Goal: Information Seeking & Learning: Check status

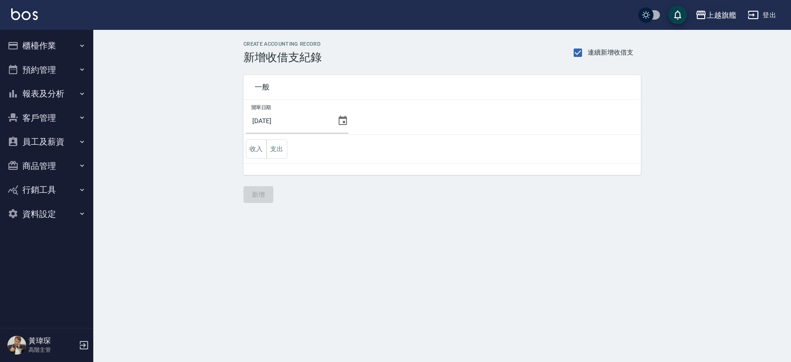
click at [727, 14] on div "上越旗艦" at bounding box center [721, 15] width 30 height 12
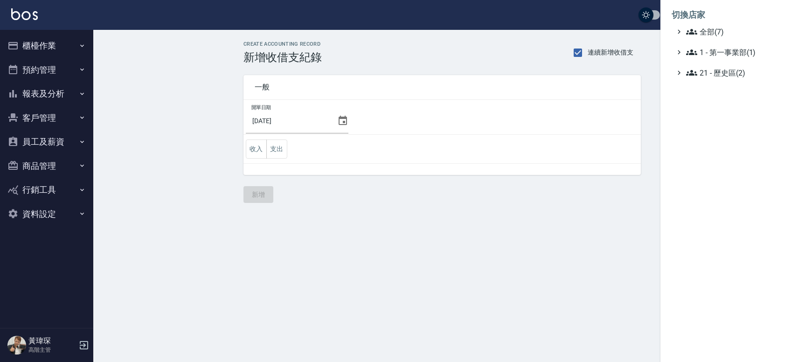
click at [41, 137] on div at bounding box center [395, 181] width 791 height 362
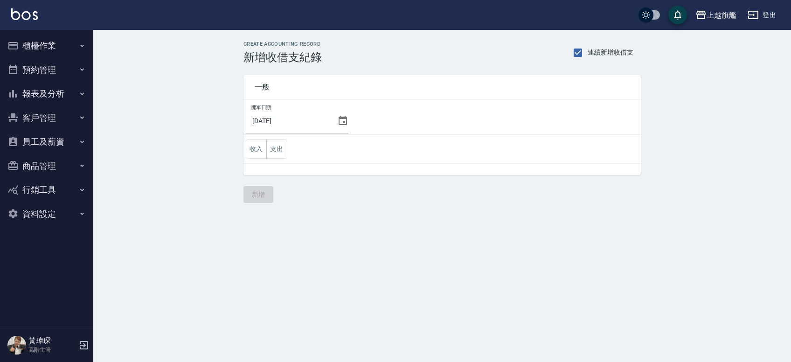
click at [62, 142] on button "員工及薪資" at bounding box center [47, 142] width 86 height 24
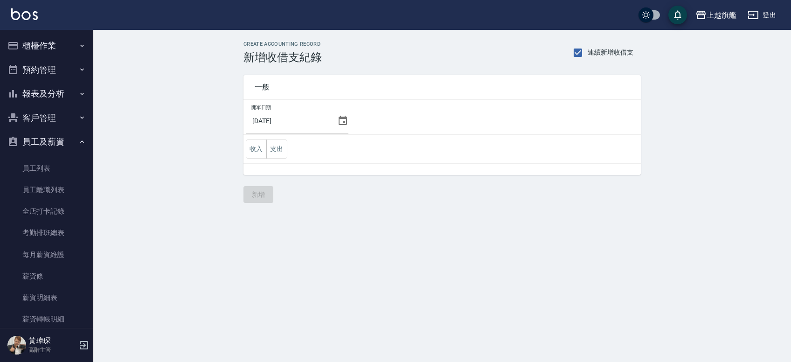
click at [62, 139] on button "員工及薪資" at bounding box center [47, 142] width 86 height 24
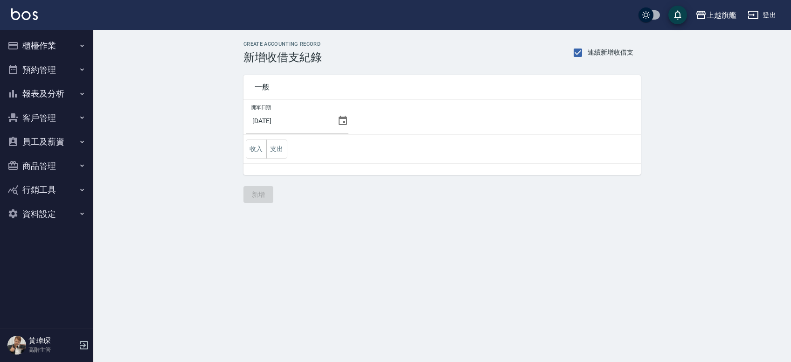
click at [75, 90] on button "報表及分析" at bounding box center [47, 94] width 86 height 24
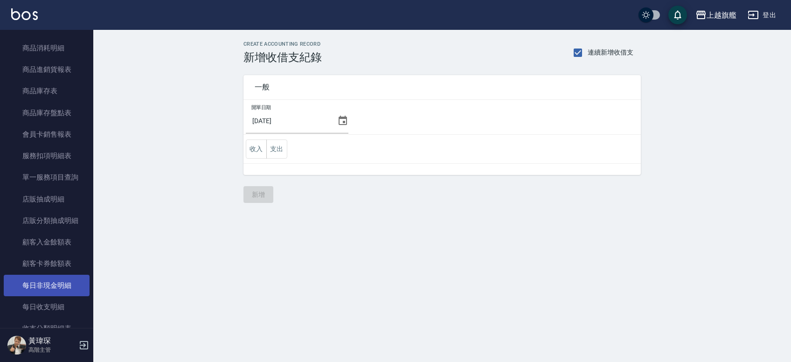
scroll to position [544, 0]
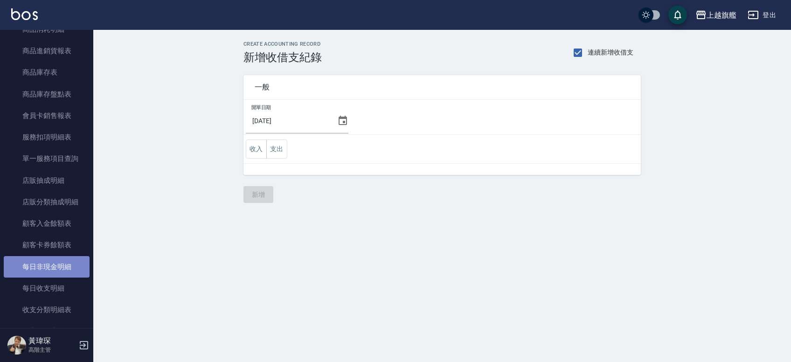
click at [62, 271] on link "每日非現金明細" at bounding box center [47, 266] width 86 height 21
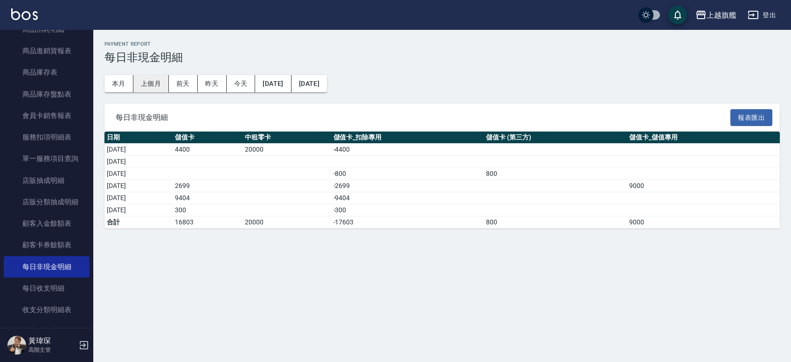
click at [158, 89] on button "上個月" at bounding box center [150, 83] width 35 height 17
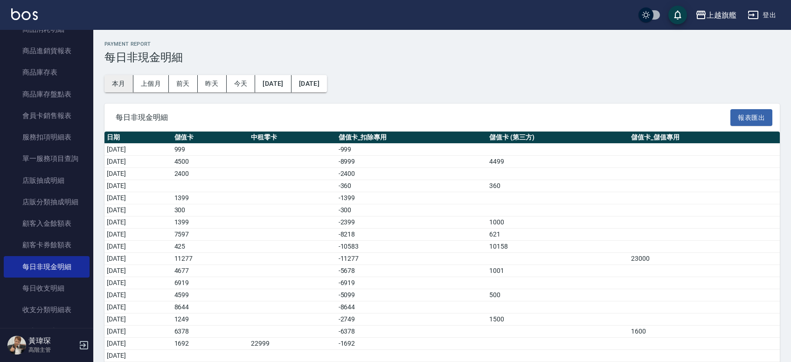
click at [126, 82] on button "本月" at bounding box center [118, 83] width 29 height 17
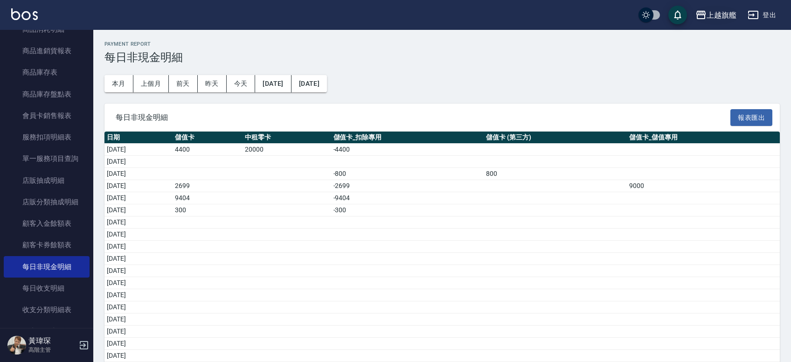
click at [706, 19] on icon "button" at bounding box center [700, 14] width 11 height 11
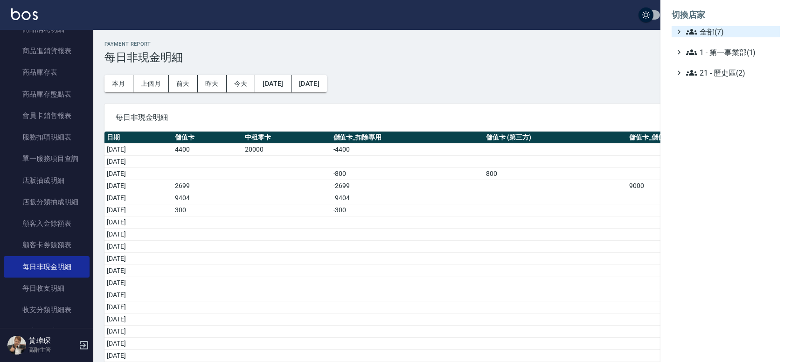
click at [705, 28] on span "全部(7)" at bounding box center [731, 31] width 90 height 11
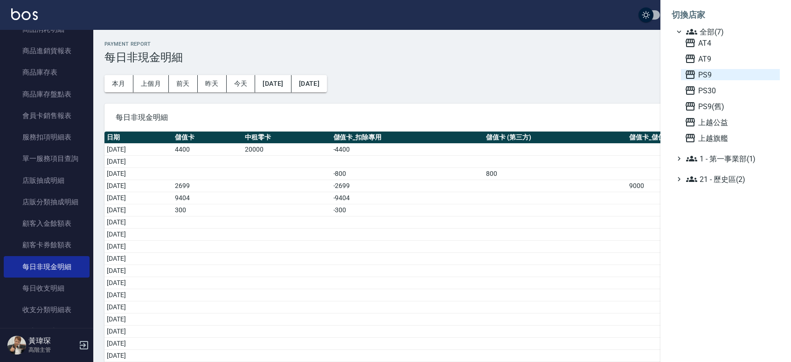
click at [715, 69] on span "PS9" at bounding box center [729, 74] width 91 height 11
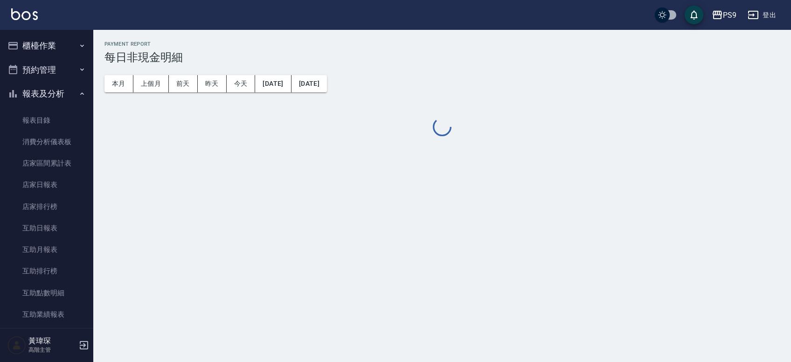
scroll to position [544, 0]
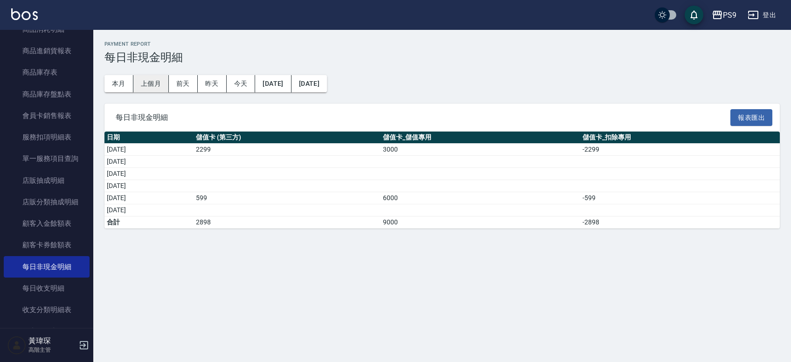
click at [153, 81] on button "上個月" at bounding box center [150, 83] width 35 height 17
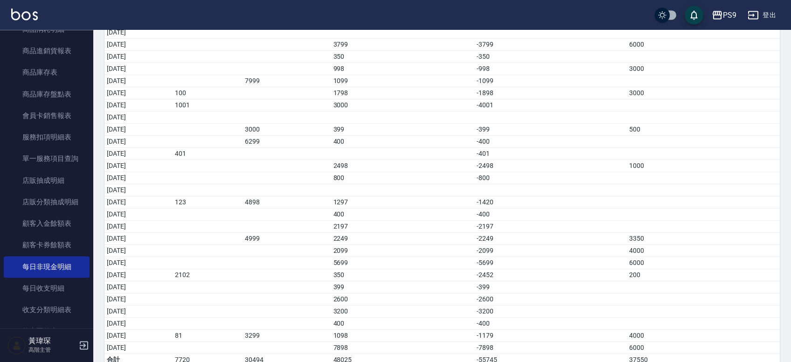
scroll to position [179, 0]
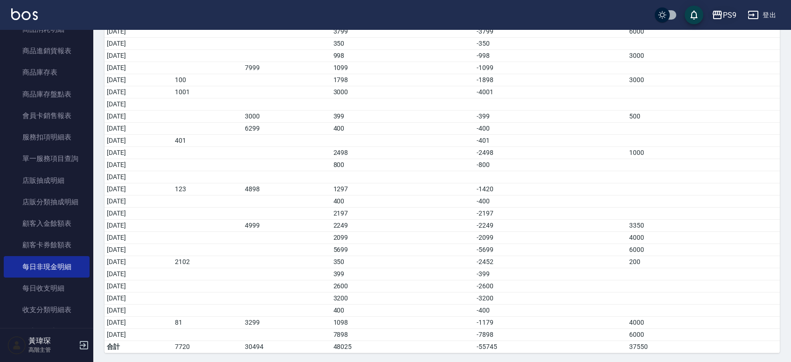
click at [730, 19] on div "PS9" at bounding box center [730, 15] width 14 height 12
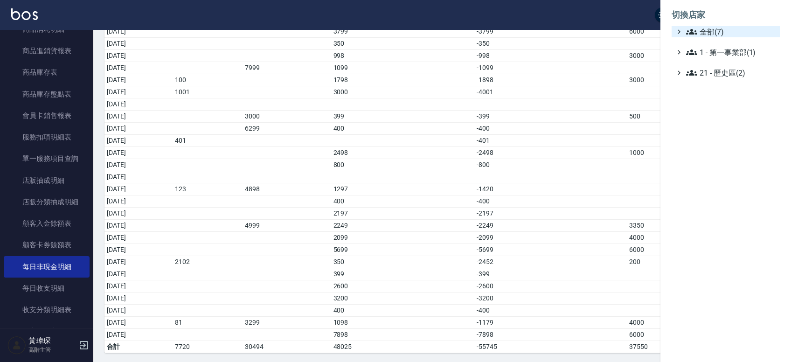
click at [725, 34] on span "全部(7)" at bounding box center [731, 31] width 90 height 11
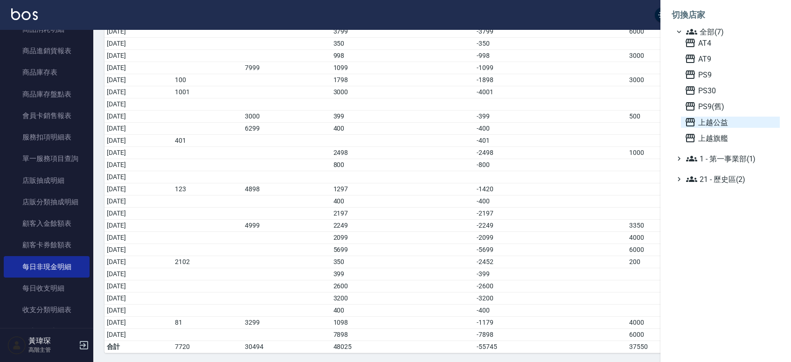
click at [717, 124] on span "上越公益" at bounding box center [729, 122] width 91 height 11
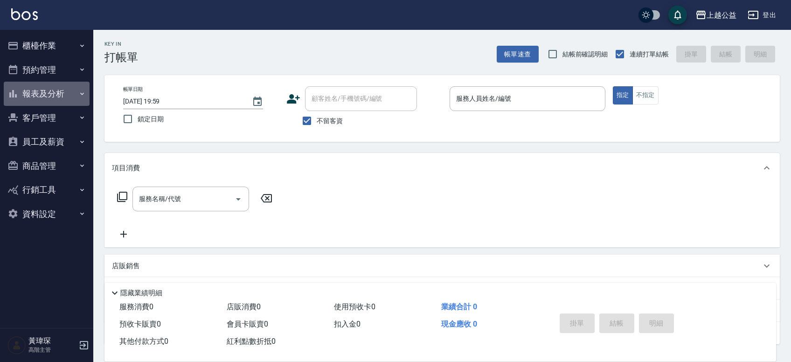
click at [72, 94] on button "報表及分析" at bounding box center [47, 94] width 86 height 24
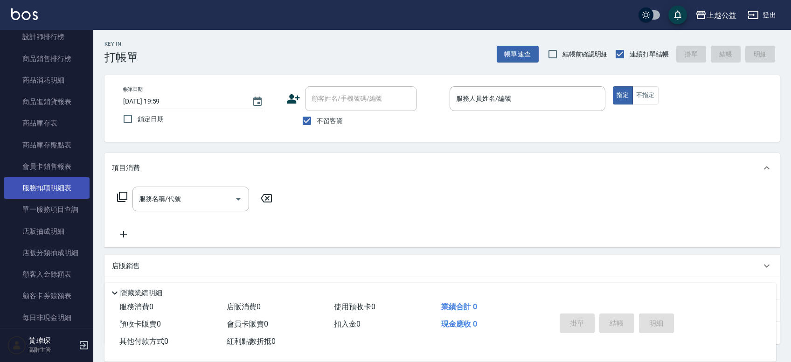
scroll to position [652, 0]
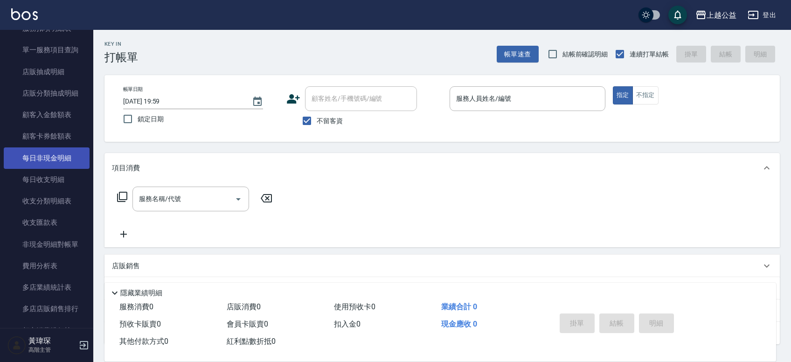
click at [57, 155] on link "每日非現金明細" at bounding box center [47, 157] width 86 height 21
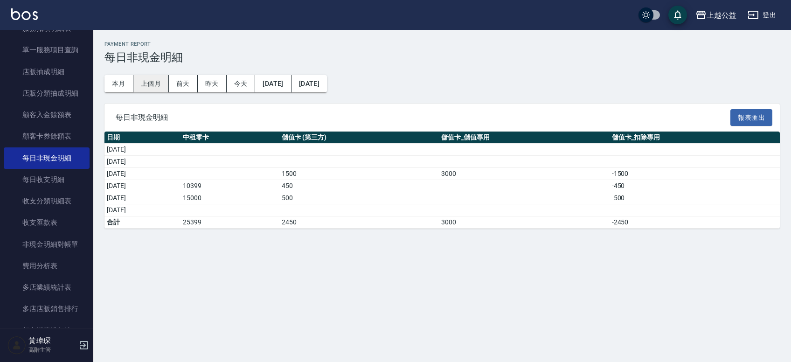
click at [142, 80] on button "上個月" at bounding box center [150, 83] width 35 height 17
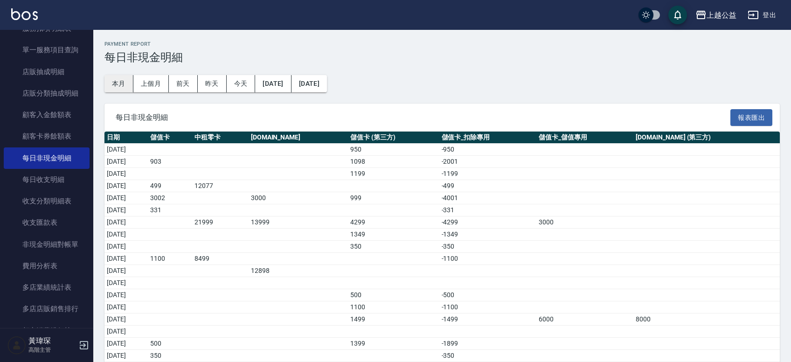
click at [122, 84] on button "本月" at bounding box center [118, 83] width 29 height 17
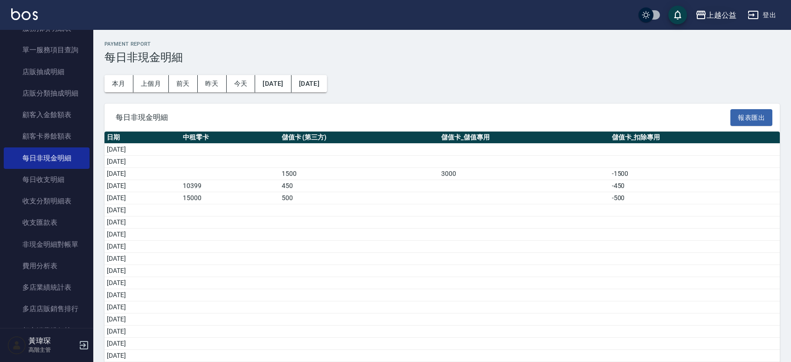
click at [726, 16] on div "上越公益" at bounding box center [721, 15] width 30 height 12
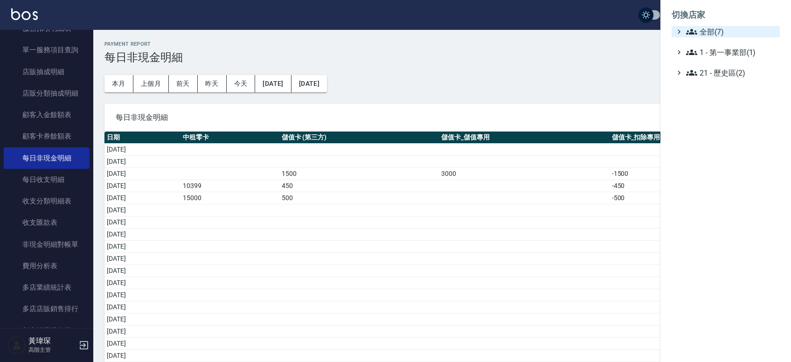
click at [714, 29] on span "全部(7)" at bounding box center [731, 31] width 90 height 11
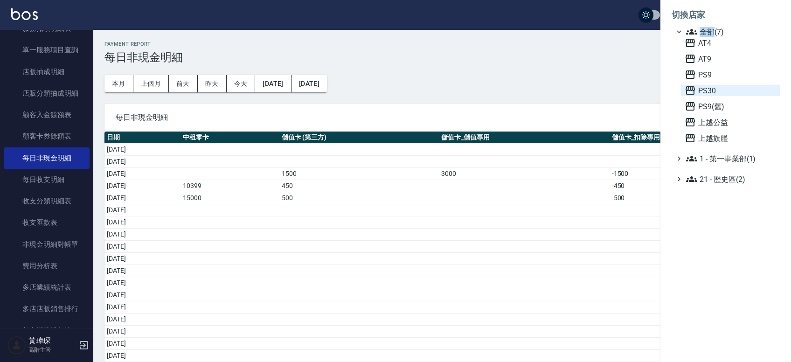
click at [718, 90] on span "PS30" at bounding box center [729, 90] width 91 height 11
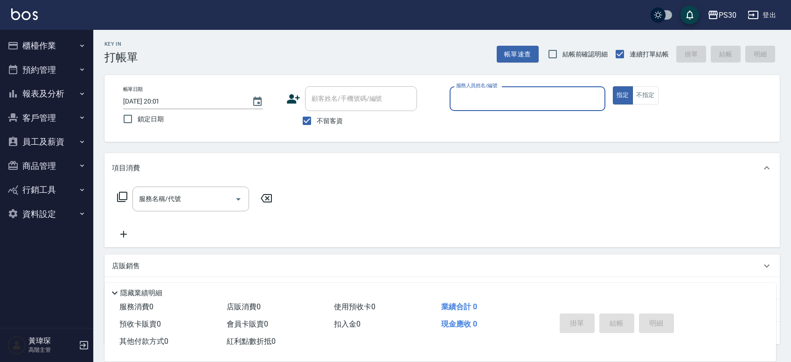
click at [67, 92] on button "報表及分析" at bounding box center [47, 94] width 86 height 24
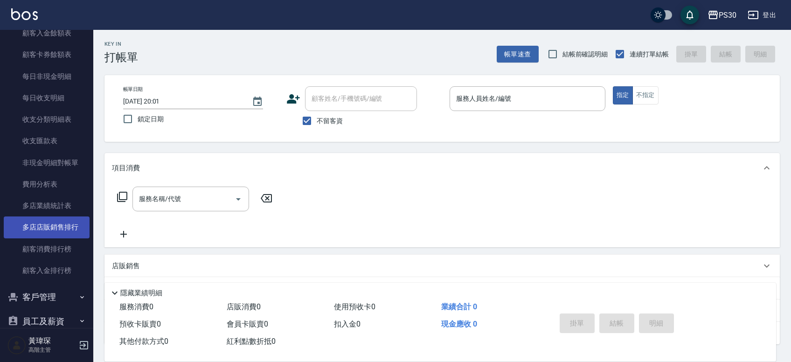
scroll to position [761, 0]
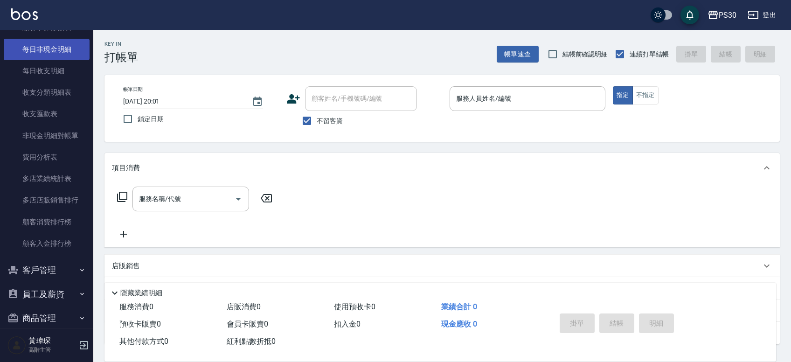
click at [57, 50] on link "每日非現金明細" at bounding box center [47, 49] width 86 height 21
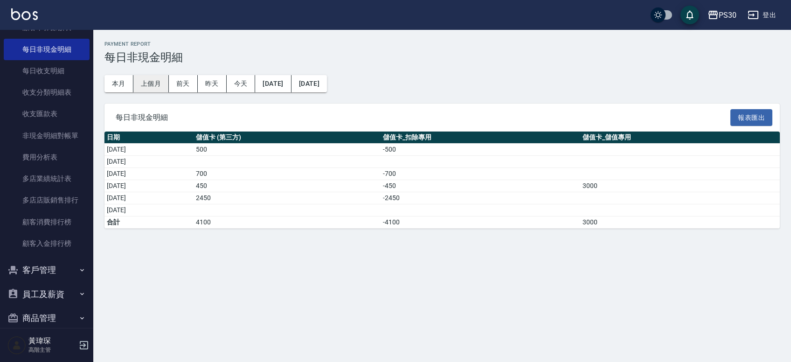
click at [148, 85] on button "上個月" at bounding box center [150, 83] width 35 height 17
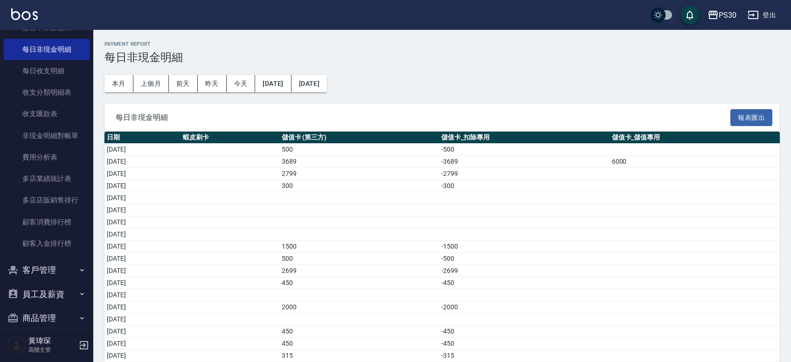
click at [719, 7] on button "PS30" at bounding box center [722, 15] width 36 height 19
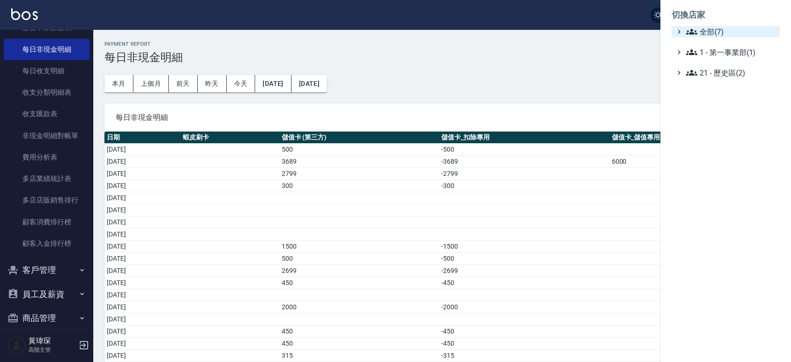
click at [724, 36] on span "全部(7)" at bounding box center [731, 31] width 90 height 11
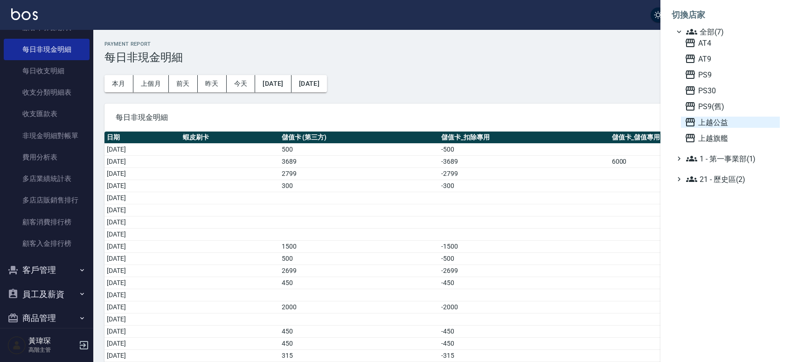
click at [712, 122] on span "上越公益" at bounding box center [729, 122] width 91 height 11
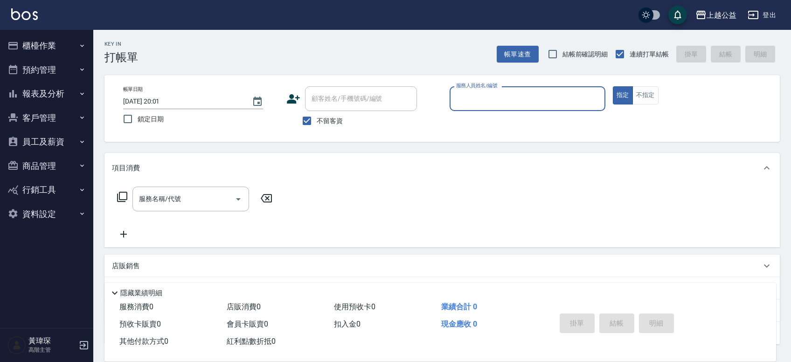
click at [57, 90] on button "報表及分析" at bounding box center [47, 94] width 86 height 24
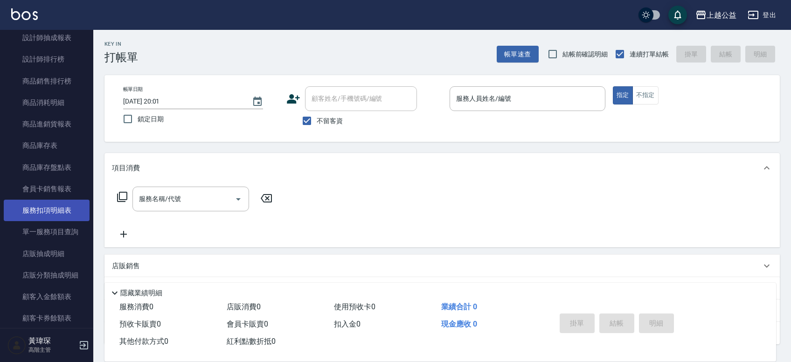
scroll to position [489, 0]
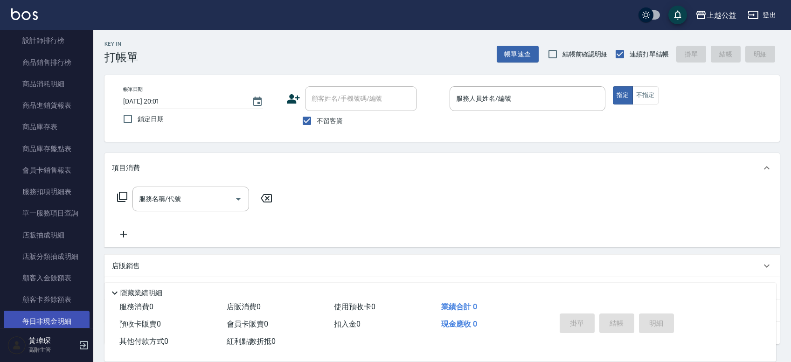
click at [55, 317] on link "每日非現金明細" at bounding box center [47, 321] width 86 height 21
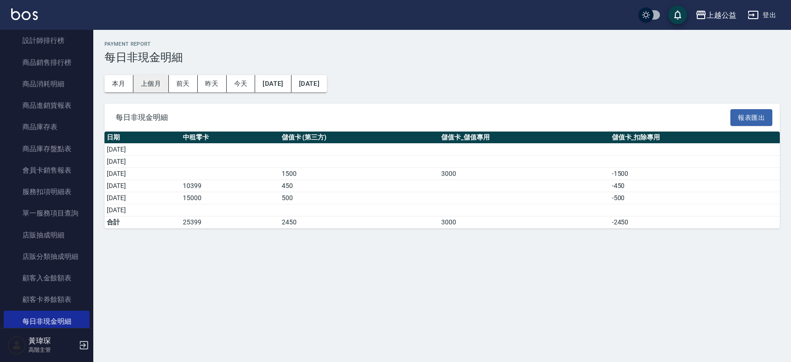
click at [140, 81] on button "上個月" at bounding box center [150, 83] width 35 height 17
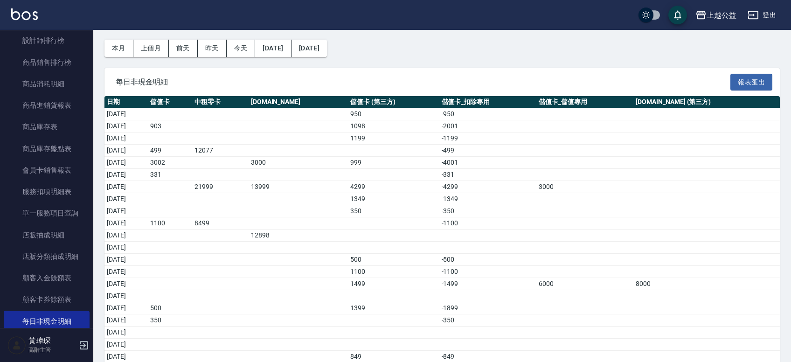
scroll to position [179, 0]
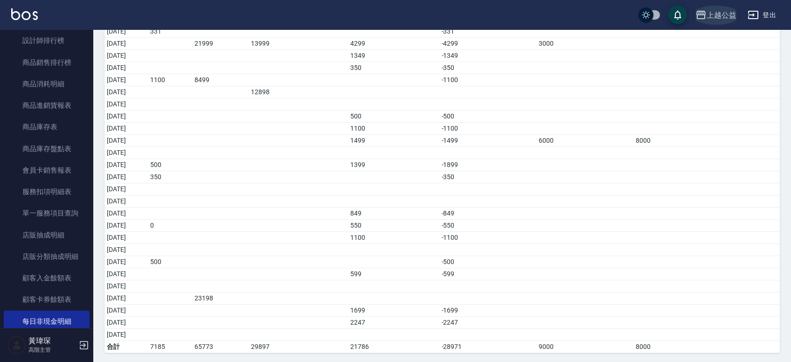
click at [718, 13] on div "上越公益" at bounding box center [721, 15] width 30 height 12
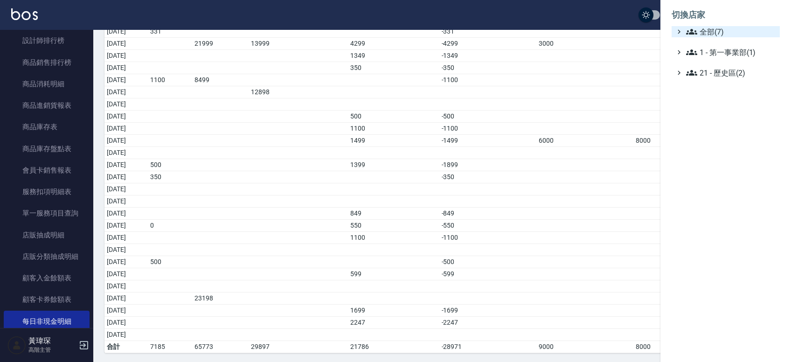
click at [714, 30] on span "全部(7)" at bounding box center [731, 31] width 90 height 11
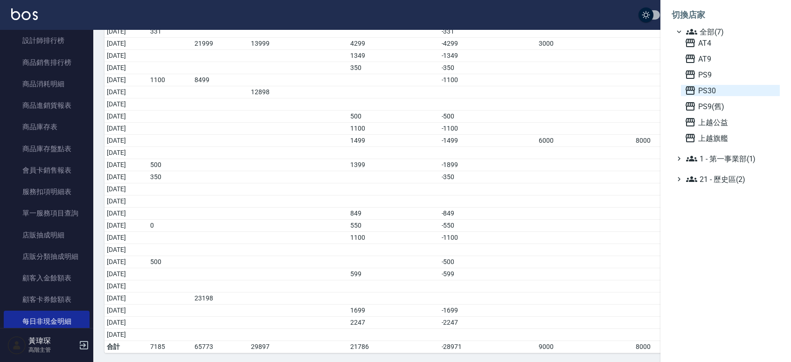
click at [718, 95] on span "PS30" at bounding box center [729, 90] width 91 height 11
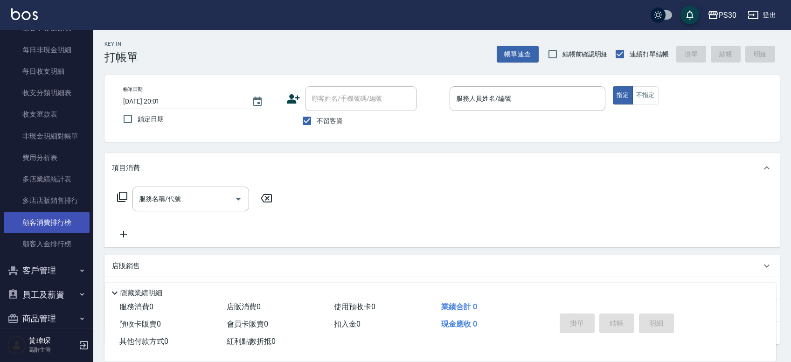
scroll to position [761, 0]
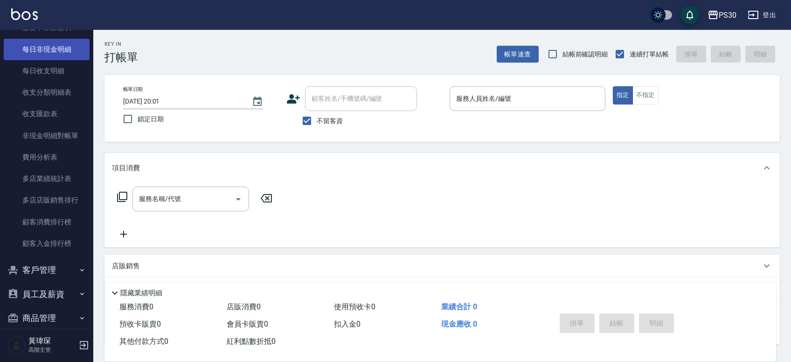
click at [60, 44] on link "每日非現金明細" at bounding box center [47, 49] width 86 height 21
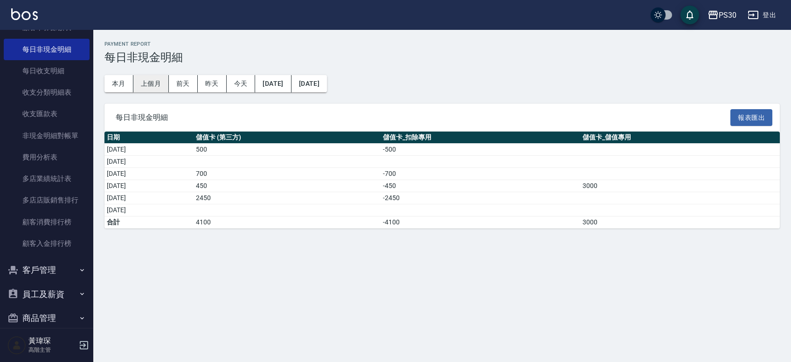
click at [145, 82] on button "上個月" at bounding box center [150, 83] width 35 height 17
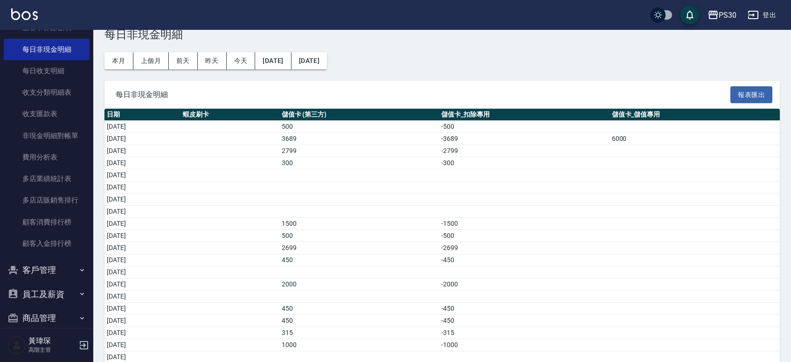
scroll to position [179, 0]
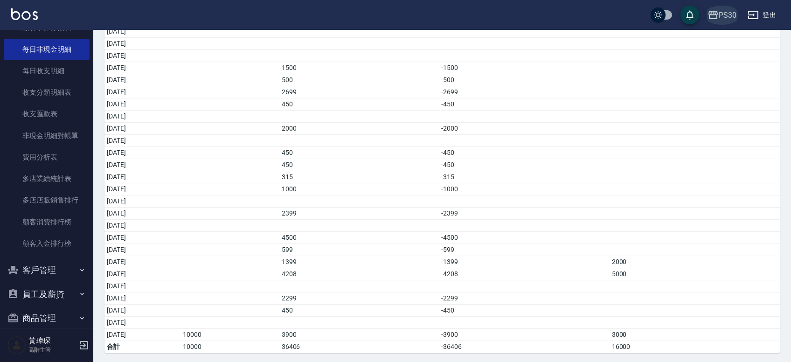
click at [719, 17] on div "PS30" at bounding box center [727, 15] width 18 height 12
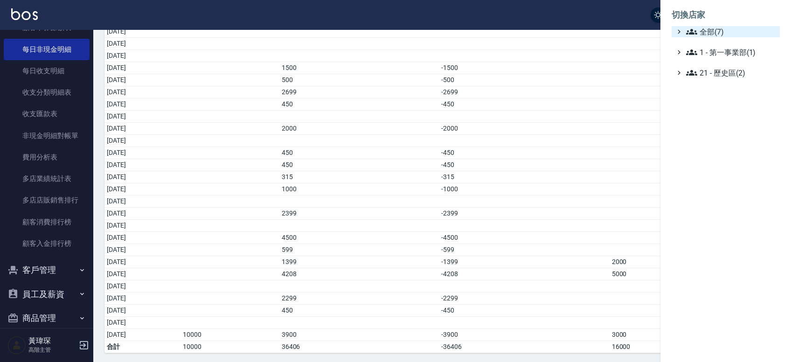
click at [722, 35] on span "全部(7)" at bounding box center [731, 31] width 90 height 11
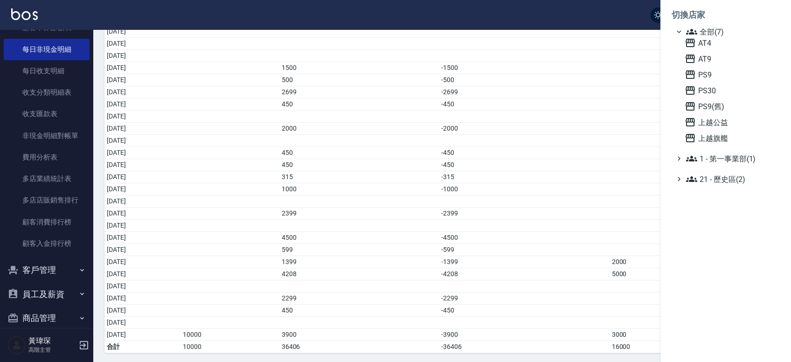
click at [725, 84] on div "AT4 AT9 PS9 PS30 PS9(舊) 上越公益 上越旗艦" at bounding box center [730, 90] width 99 height 106
click at [722, 87] on span "PS30" at bounding box center [729, 90] width 91 height 11
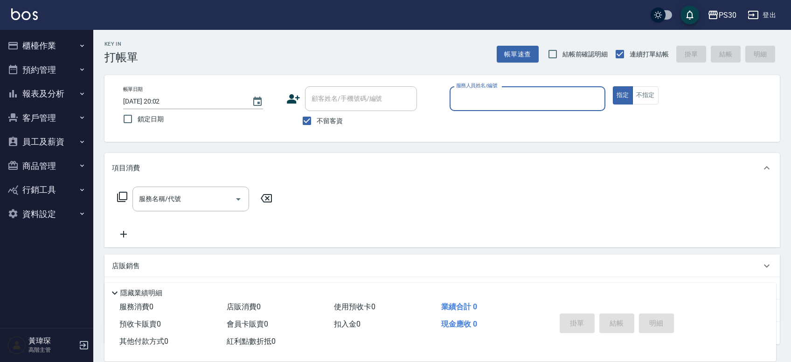
click at [67, 97] on button "報表及分析" at bounding box center [47, 94] width 86 height 24
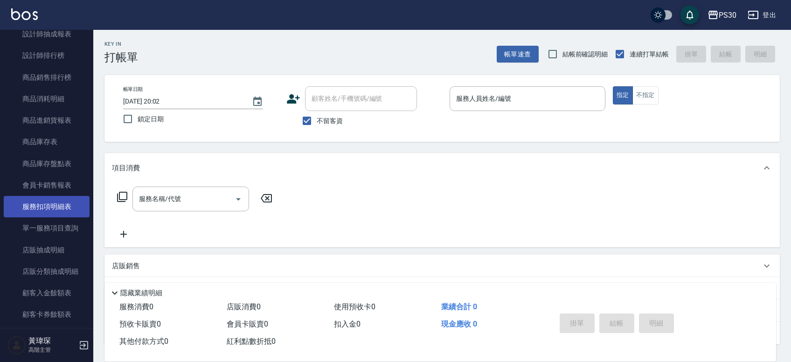
scroll to position [489, 0]
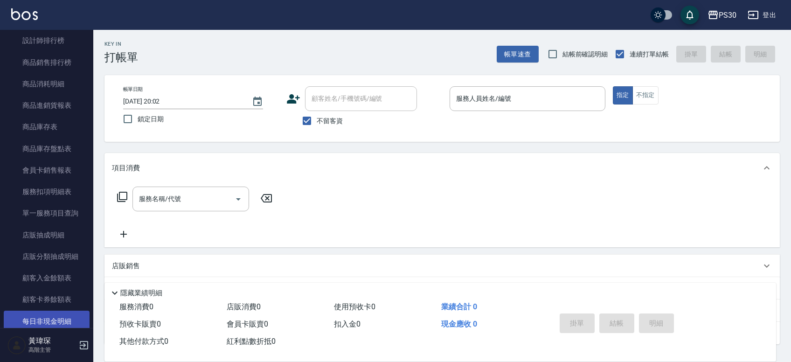
click at [56, 316] on link "每日非現金明細" at bounding box center [47, 321] width 86 height 21
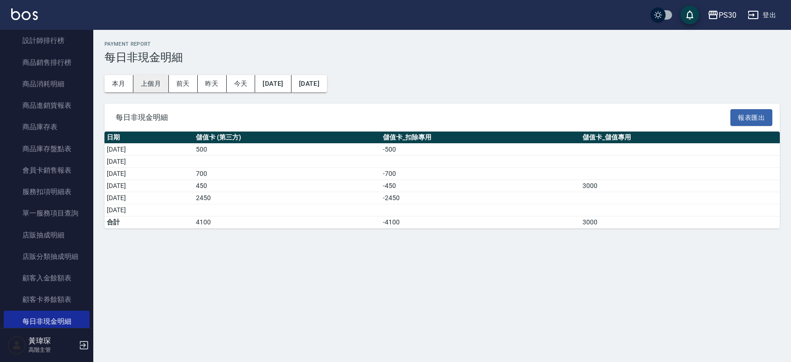
click at [146, 79] on button "上個月" at bounding box center [150, 83] width 35 height 17
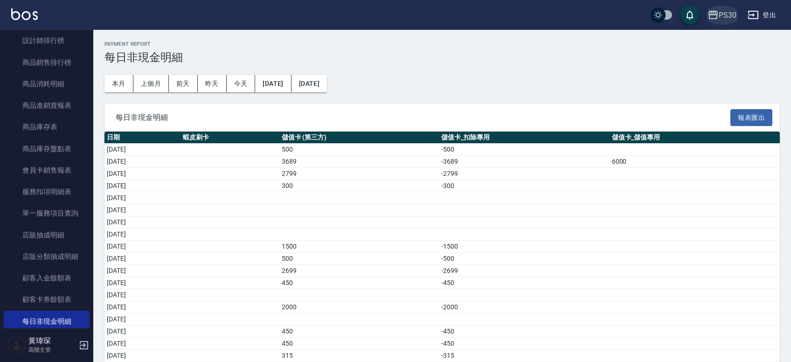
click at [725, 13] on div "PS30" at bounding box center [727, 15] width 18 height 12
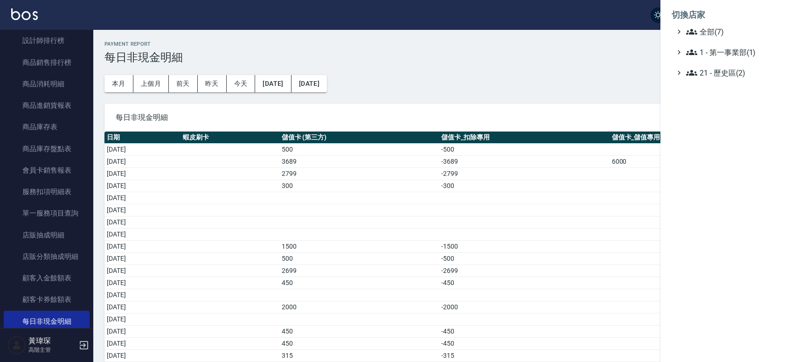
click at [702, 21] on li "切換店家" at bounding box center [725, 15] width 108 height 22
click at [702, 28] on span "全部(7)" at bounding box center [731, 31] width 90 height 11
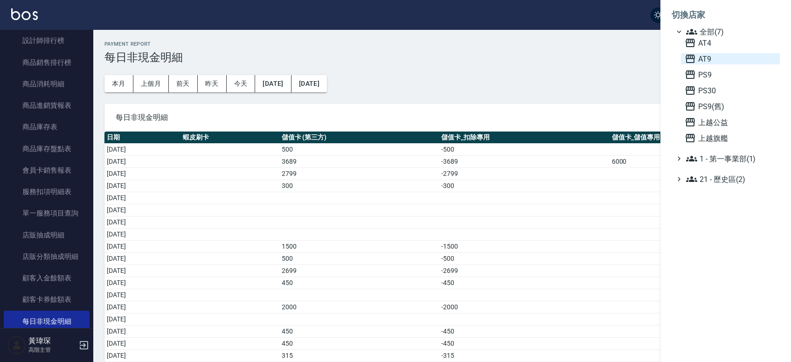
click at [709, 56] on span "AT9" at bounding box center [729, 58] width 91 height 11
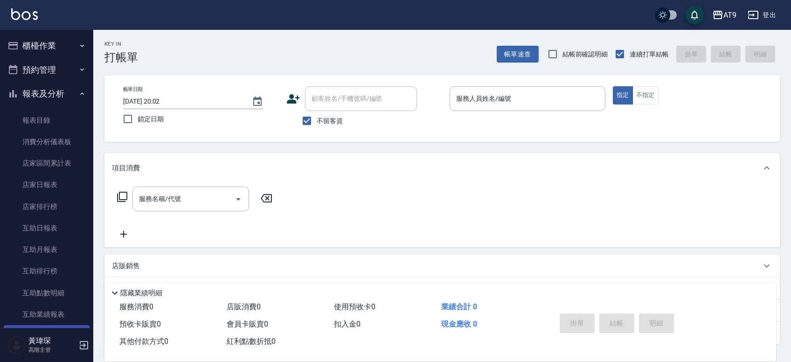
scroll to position [544, 0]
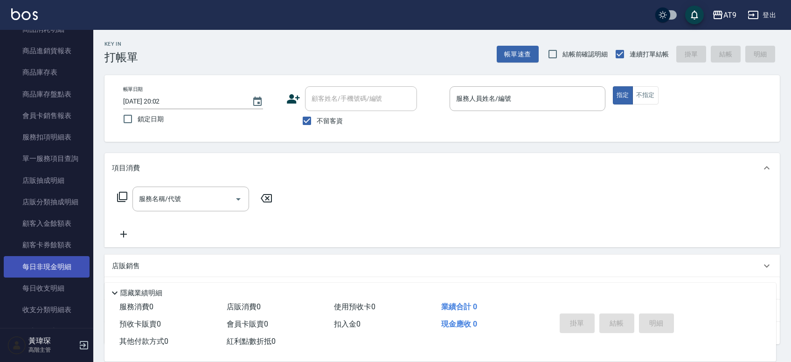
click at [69, 271] on link "每日非現金明細" at bounding box center [47, 266] width 86 height 21
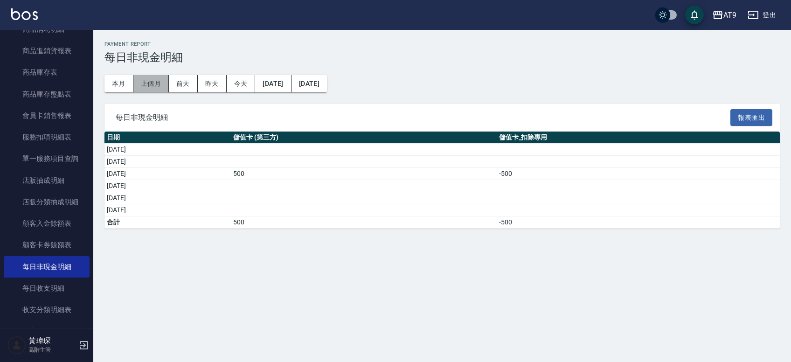
click at [161, 86] on button "上個月" at bounding box center [150, 83] width 35 height 17
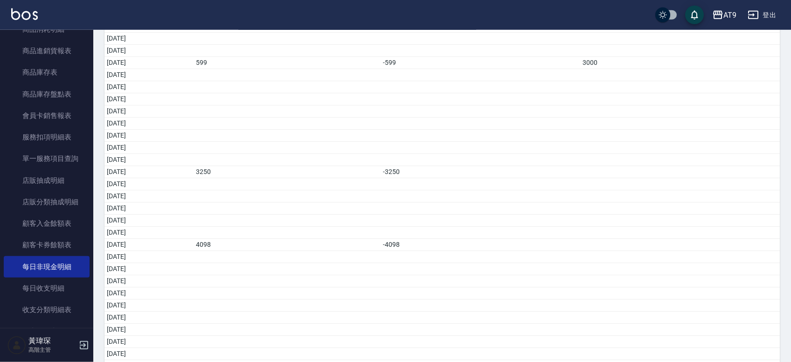
scroll to position [179, 0]
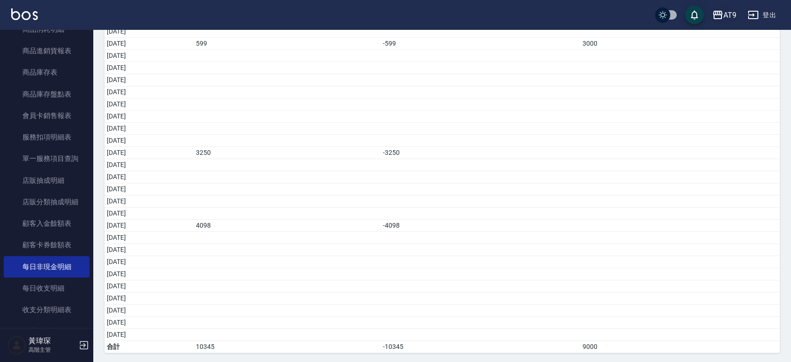
click at [725, 16] on div "AT9" at bounding box center [729, 15] width 13 height 12
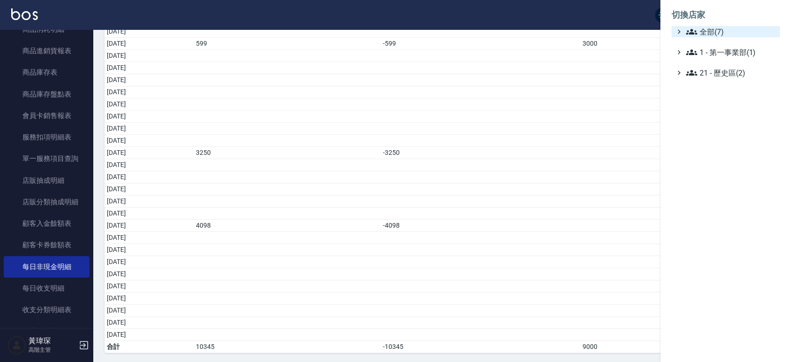
click at [726, 37] on span "全部(7)" at bounding box center [731, 31] width 90 height 11
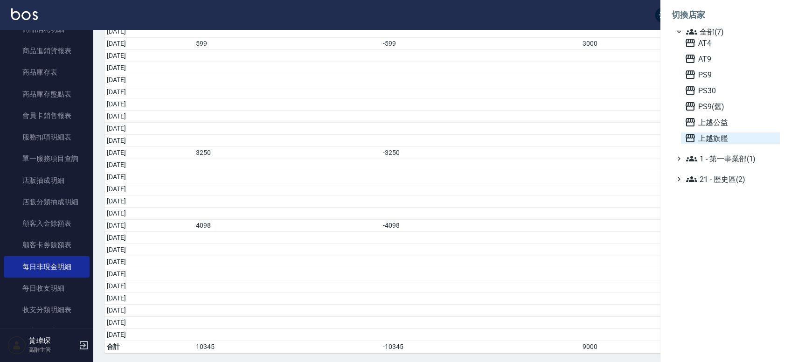
click at [725, 139] on span "上越旗艦" at bounding box center [729, 137] width 91 height 11
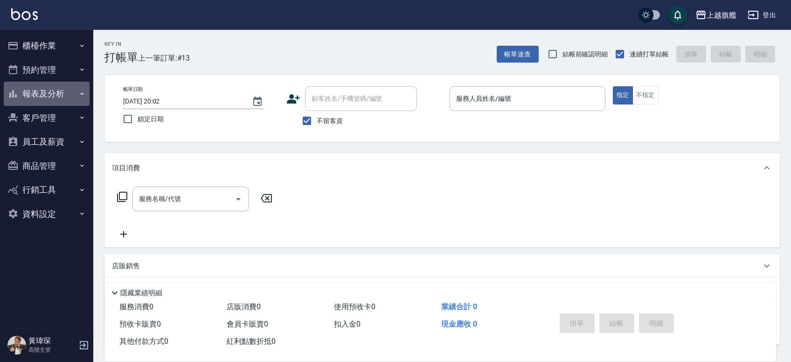
click at [71, 99] on button "報表及分析" at bounding box center [47, 94] width 86 height 24
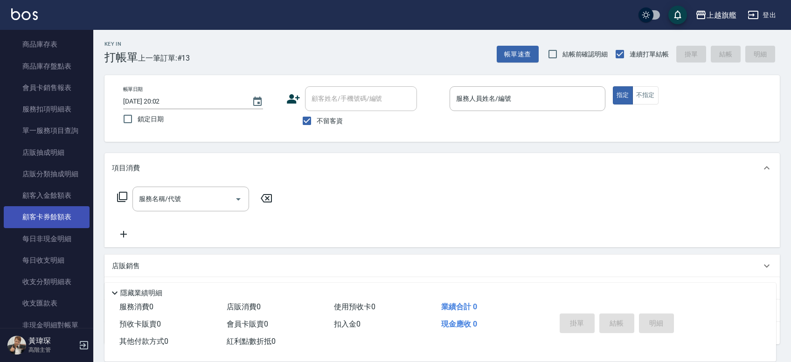
scroll to position [598, 0]
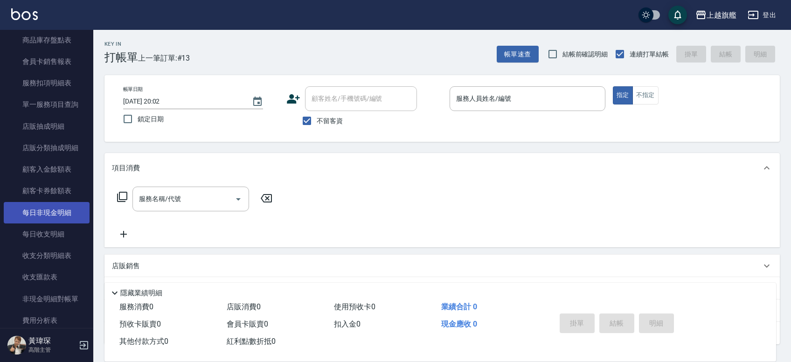
click at [66, 206] on link "每日非現金明細" at bounding box center [47, 212] width 86 height 21
